Goal: Find specific page/section

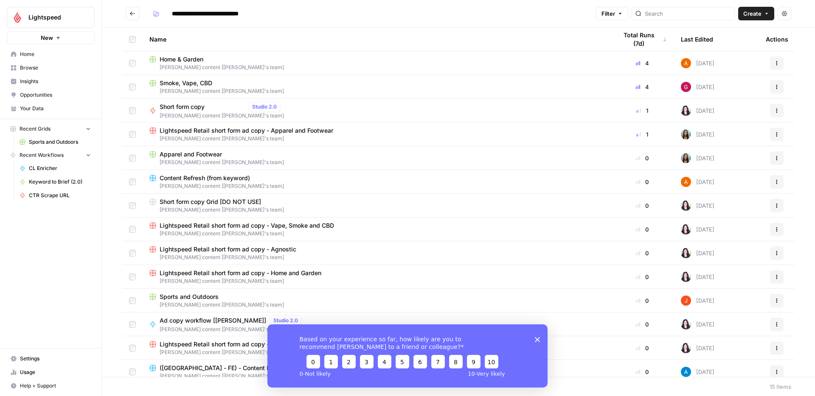
click at [185, 297] on span "Sports and Outdoors" at bounding box center [189, 297] width 59 height 8
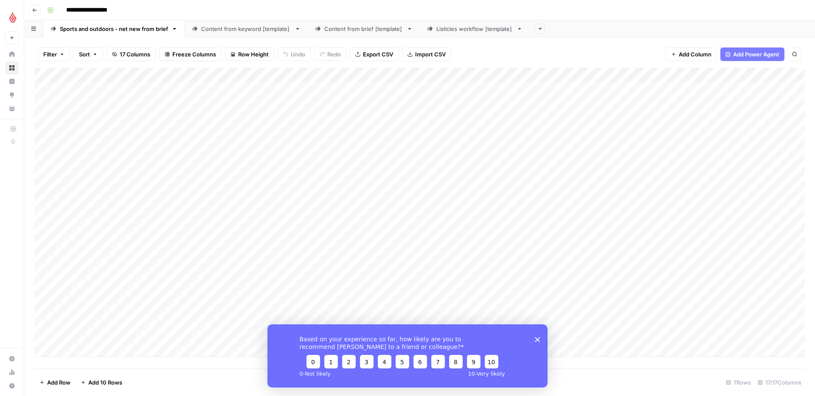
click at [539, 341] on polygon "Close survey" at bounding box center [537, 339] width 5 height 5
